Goal: Task Accomplishment & Management: Use online tool/utility

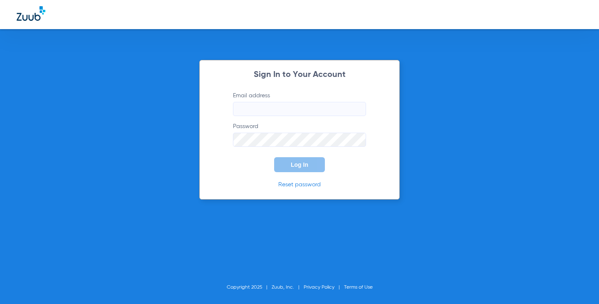
click at [293, 112] on input "Email address" at bounding box center [299, 109] width 133 height 14
click at [293, 112] on input "megankloewer33" at bounding box center [299, 109] width 133 height 14
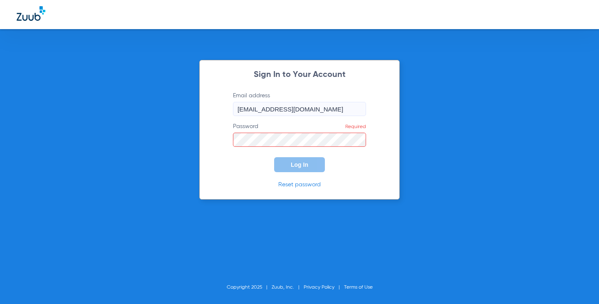
type input "[EMAIL_ADDRESS][DOMAIN_NAME]"
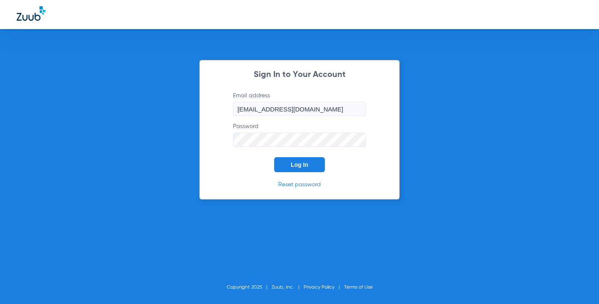
click at [274, 157] on button "Log In" at bounding box center [299, 164] width 51 height 15
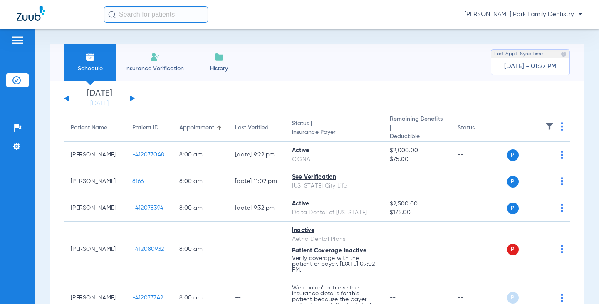
click at [133, 97] on div "[DATE] [DATE] [DATE] [DATE] [DATE] [DATE] [DATE] [DATE] [DATE] [DATE] [DATE] [D…" at bounding box center [99, 98] width 71 height 18
click at [132, 98] on button at bounding box center [132, 98] width 5 height 6
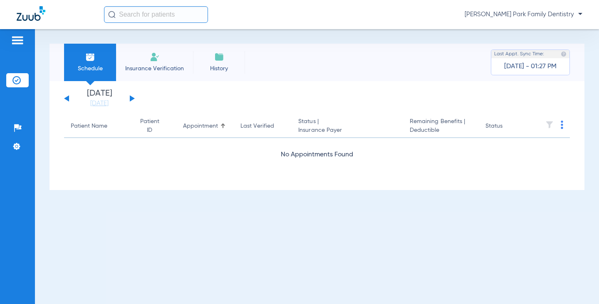
click at [132, 98] on button at bounding box center [132, 98] width 5 height 6
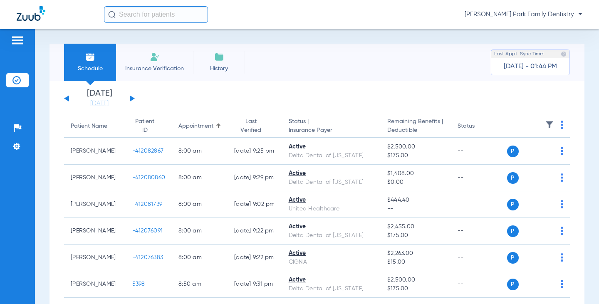
click at [546, 127] on img at bounding box center [550, 125] width 8 height 8
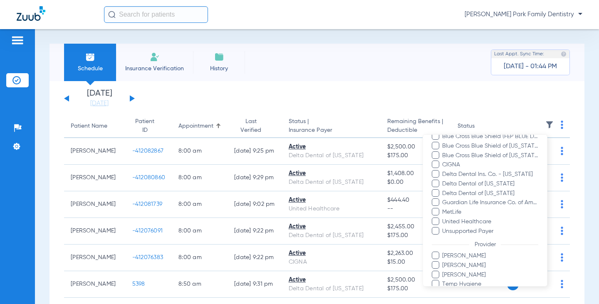
scroll to position [161, 0]
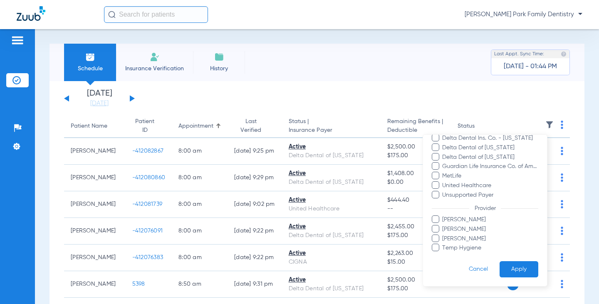
click at [472, 246] on span "Temp Hygiene" at bounding box center [490, 248] width 97 height 9
click at [444, 254] on input "Temp Hygiene" at bounding box center [444, 254] width 0 height 0
click at [501, 264] on button "Apply" at bounding box center [519, 269] width 39 height 16
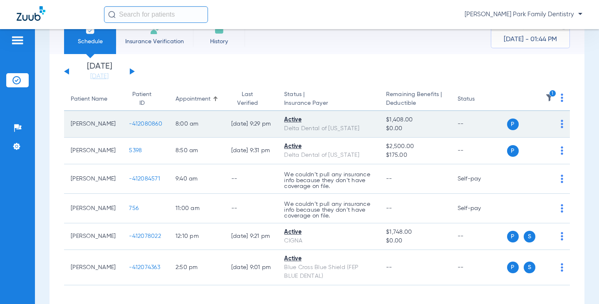
scroll to position [42, 0]
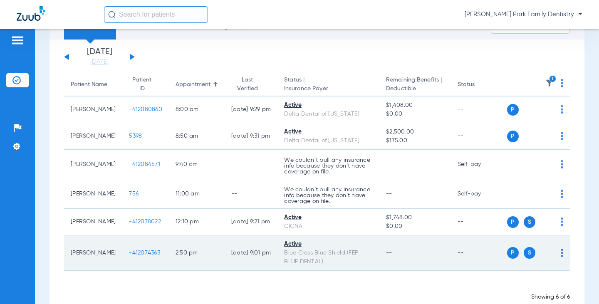
click at [133, 252] on span "-412074363" at bounding box center [144, 253] width 31 height 6
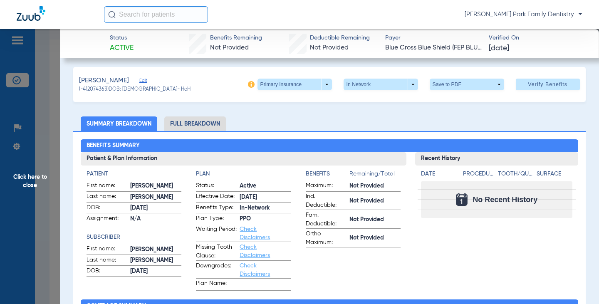
scroll to position [0, 0]
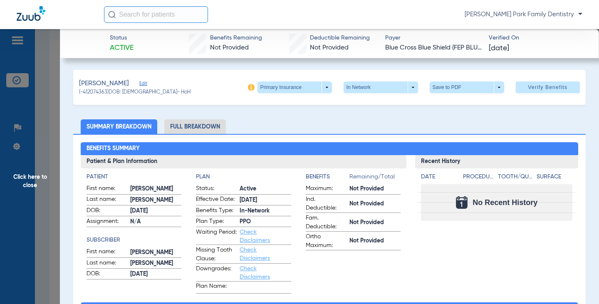
click at [248, 89] on img at bounding box center [251, 87] width 7 height 7
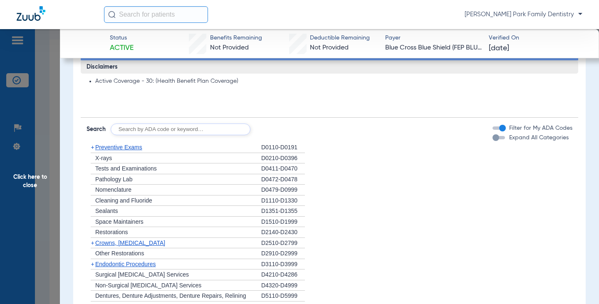
scroll to position [458, 0]
